Goal: Task Accomplishment & Management: Use online tool/utility

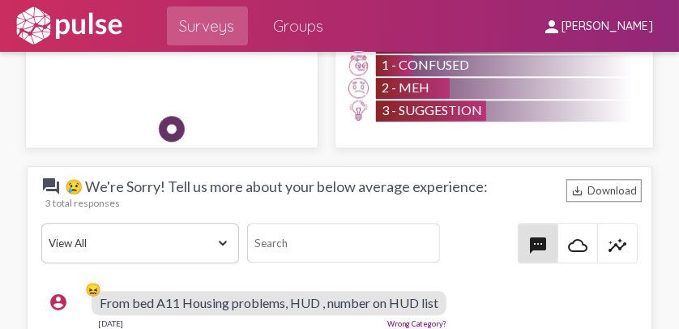
scroll to position [2210, 0]
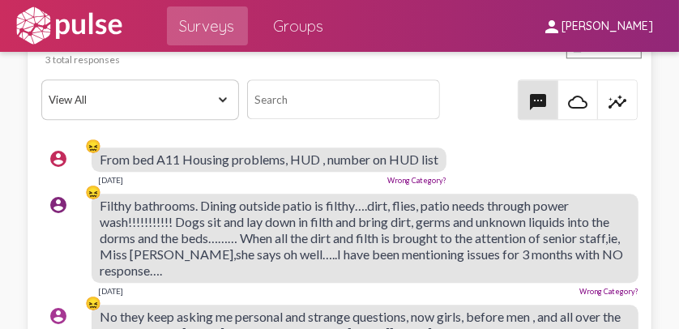
scroll to position [2181, 0]
